Goal: Task Accomplishment & Management: Use online tool/utility

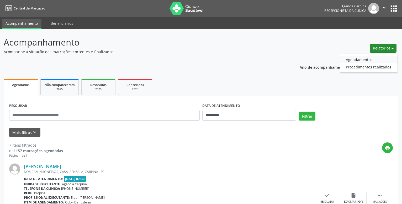
click at [365, 62] on link "Agendamentos" at bounding box center [369, 59] width 56 height 7
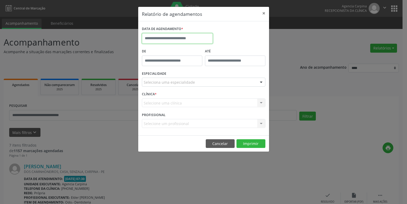
click at [174, 37] on input "text" at bounding box center [177, 38] width 71 height 11
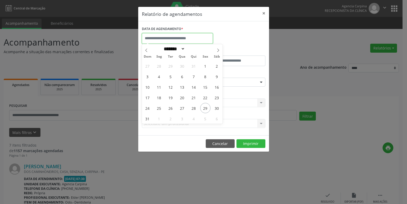
click at [174, 37] on input "text" at bounding box center [177, 38] width 71 height 11
click at [217, 52] on icon at bounding box center [218, 50] width 4 height 4
select select "*"
click at [159, 67] on span "1" at bounding box center [159, 66] width 10 height 10
type input "**********"
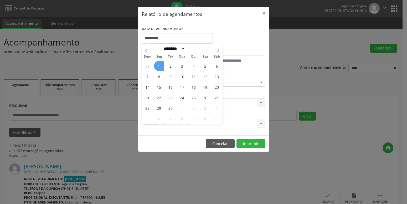
click at [159, 67] on span "1" at bounding box center [159, 66] width 10 height 10
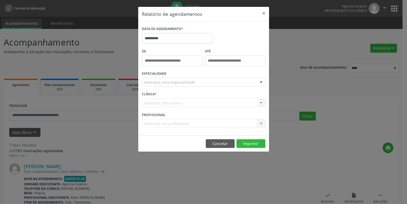
click at [260, 82] on div at bounding box center [261, 82] width 8 height 9
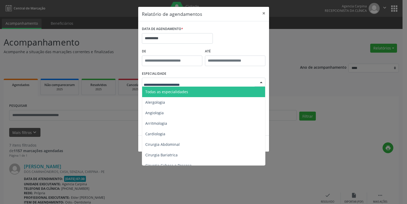
click at [260, 82] on div at bounding box center [261, 82] width 8 height 9
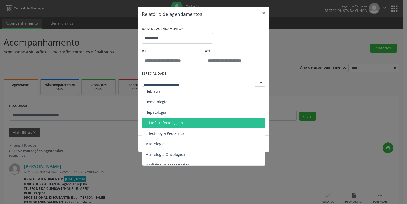
scroll to position [539, 0]
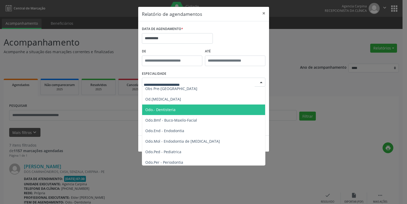
click at [170, 108] on span "Odo.- Dentisteria" at bounding box center [160, 109] width 30 height 5
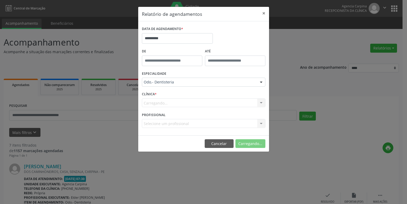
click at [170, 108] on form "**********" at bounding box center [203, 78] width 123 height 106
click at [253, 144] on button "Imprimir" at bounding box center [250, 143] width 29 height 9
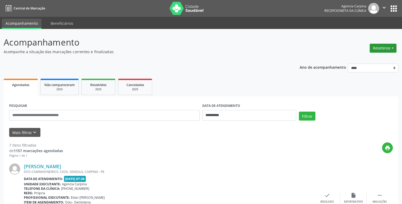
click at [390, 49] on button "Relatórios" at bounding box center [383, 48] width 27 height 9
click at [387, 48] on button "Relatórios" at bounding box center [383, 48] width 27 height 9
click at [361, 60] on link "Agendamentos" at bounding box center [369, 59] width 56 height 7
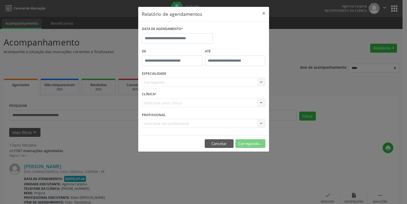
click at [361, 60] on div "Relatório de agendamentos × DATA DE AGENDAMENTO * De ATÉ ESPECIALIDADE [GEOGRAP…" at bounding box center [203, 102] width 407 height 204
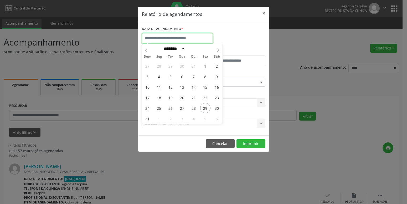
click at [193, 37] on input "text" at bounding box center [177, 38] width 71 height 11
click at [218, 51] on icon at bounding box center [218, 50] width 4 height 4
select select "*"
click at [171, 67] on span "2" at bounding box center [170, 66] width 10 height 10
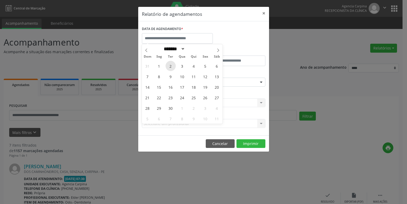
type input "**********"
click at [171, 67] on span "2" at bounding box center [170, 66] width 10 height 10
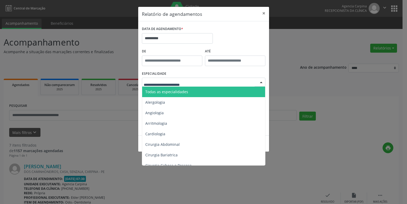
click at [262, 81] on div at bounding box center [261, 82] width 8 height 9
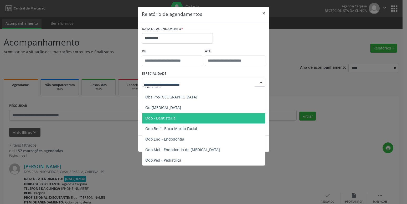
scroll to position [539, 0]
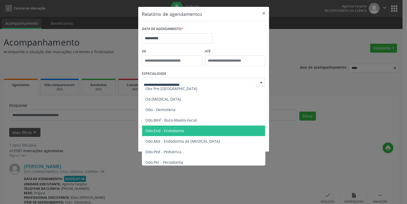
click at [182, 131] on span "Odo.End - Endodontia" at bounding box center [164, 130] width 39 height 5
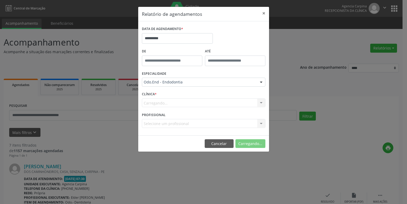
click at [182, 131] on div "**********" at bounding box center [203, 78] width 131 height 114
click at [250, 142] on button "Imprimir" at bounding box center [250, 143] width 29 height 9
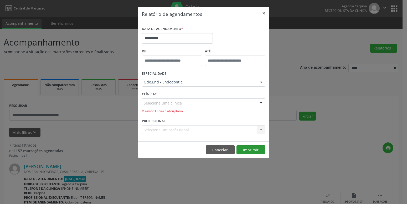
click at [250, 142] on footer "Cancelar Imprimir" at bounding box center [203, 149] width 131 height 17
click at [252, 148] on button "Imprimir" at bounding box center [250, 149] width 29 height 9
click at [256, 147] on button "Imprimir" at bounding box center [250, 149] width 29 height 9
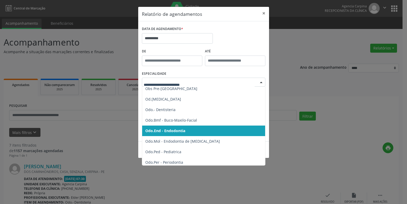
click at [257, 83] on div at bounding box center [203, 81] width 123 height 9
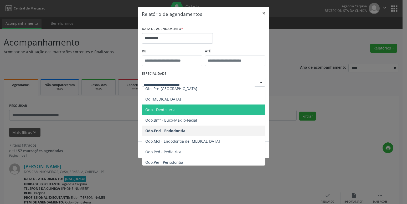
click at [171, 107] on span "Odo.- Dentisteria" at bounding box center [160, 109] width 30 height 5
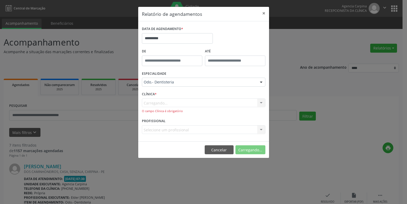
click at [171, 107] on form "**********" at bounding box center [203, 81] width 123 height 113
click at [255, 150] on button "Imprimir" at bounding box center [250, 149] width 29 height 9
